Goal: Task Accomplishment & Management: Manage account settings

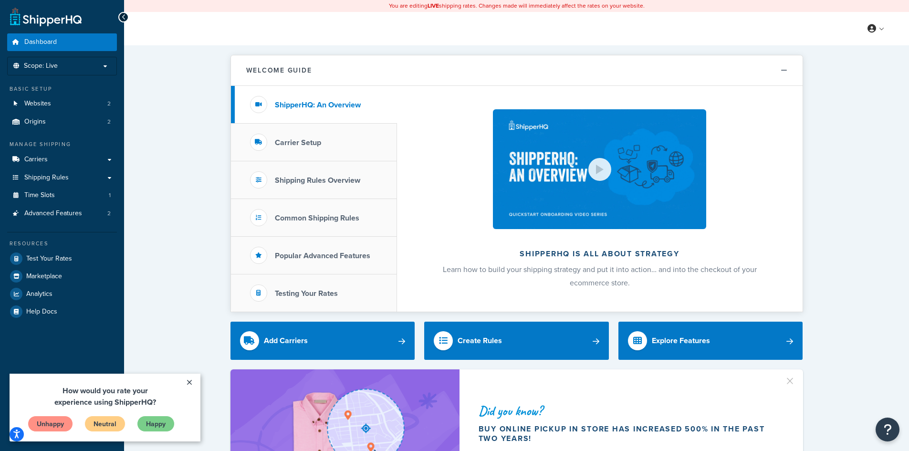
click at [833, 67] on span "Billing" at bounding box center [832, 67] width 16 height 9
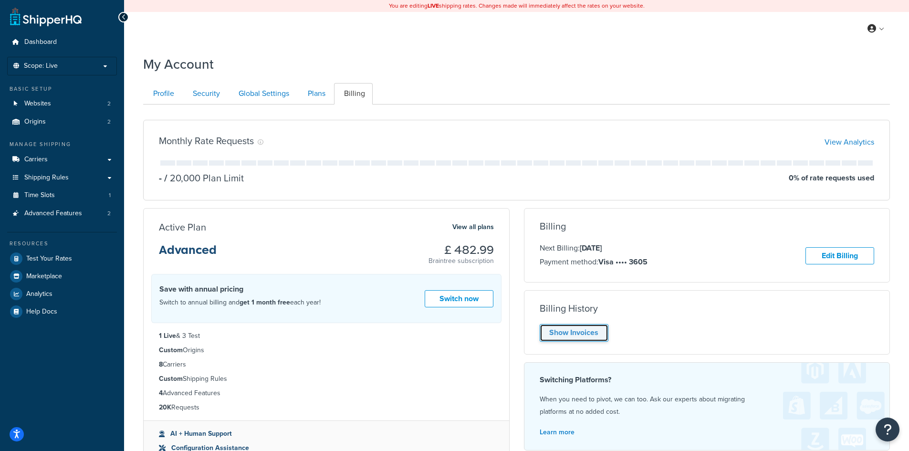
click at [558, 334] on link "Show Invoices" at bounding box center [574, 333] width 69 height 18
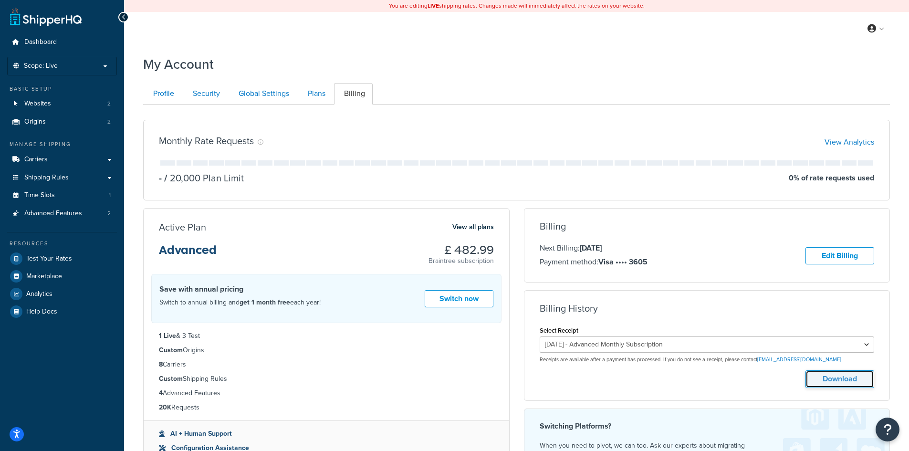
click at [824, 378] on button "Download" at bounding box center [840, 379] width 69 height 18
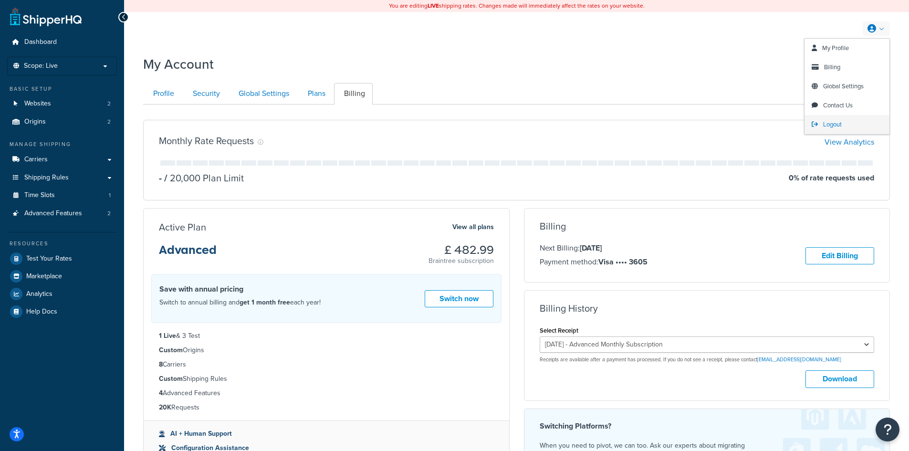
click at [834, 126] on span "Logout" at bounding box center [833, 124] width 19 height 9
